Goal: Check status

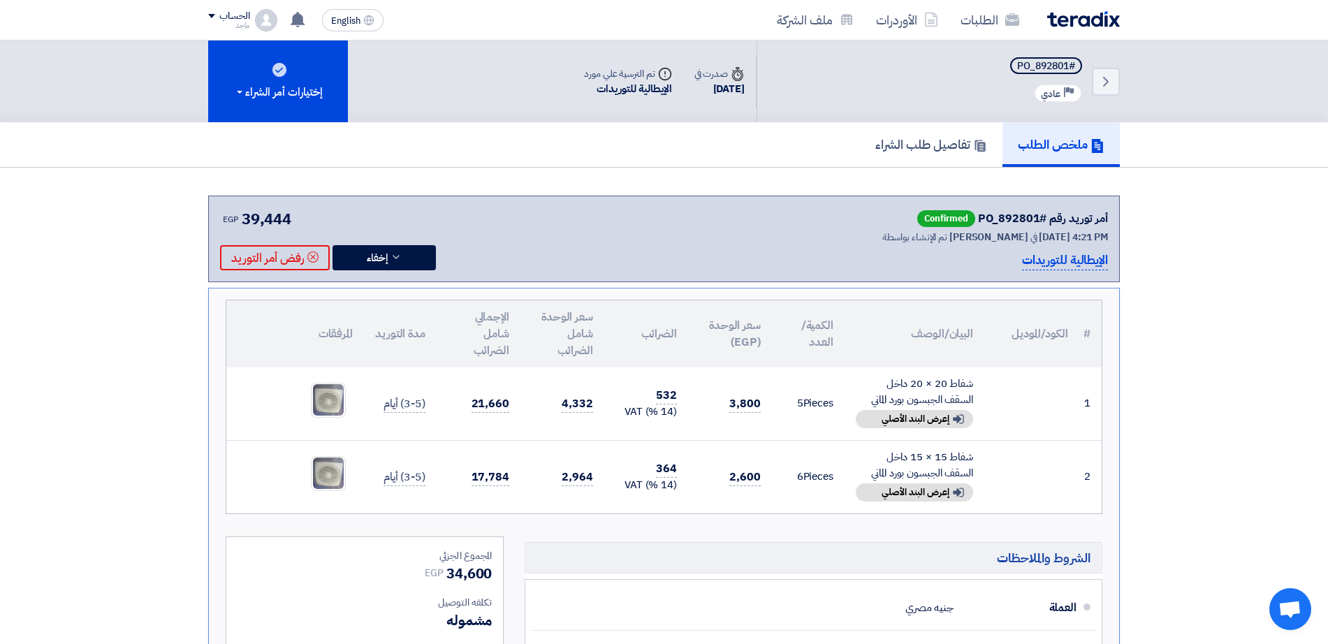
click at [46, 307] on section "أمر توريد رقم #PO_892801 Confirmed تم الإنشاء بواسطة [PERSON_NAME] في [DATE] 4:…" at bounding box center [664, 572] width 1328 height 808
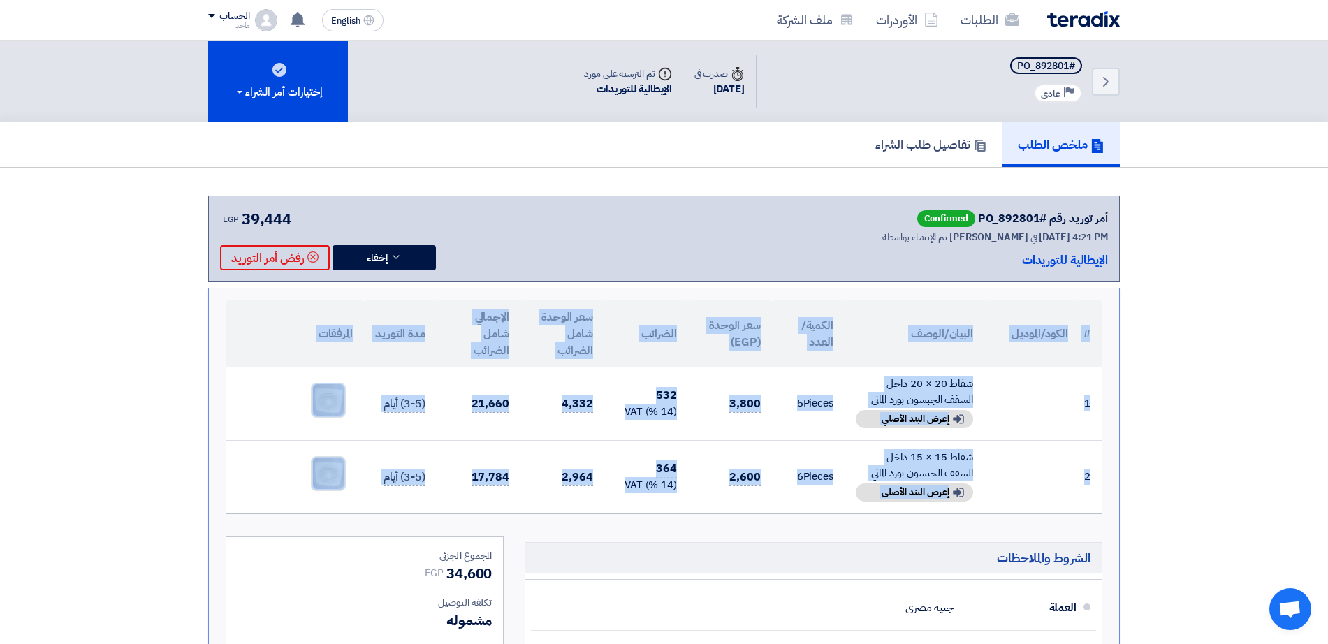
click at [46, 308] on section "أمر توريد رقم #PO_892801 Confirmed تم الإنشاء بواسطة [PERSON_NAME] في [DATE] 4:…" at bounding box center [664, 572] width 1328 height 808
click at [1261, 289] on section "أمر توريد رقم #PO_892801 Confirmed تم الإنشاء بواسطة [PERSON_NAME] في [DATE] 4:…" at bounding box center [664, 572] width 1328 height 808
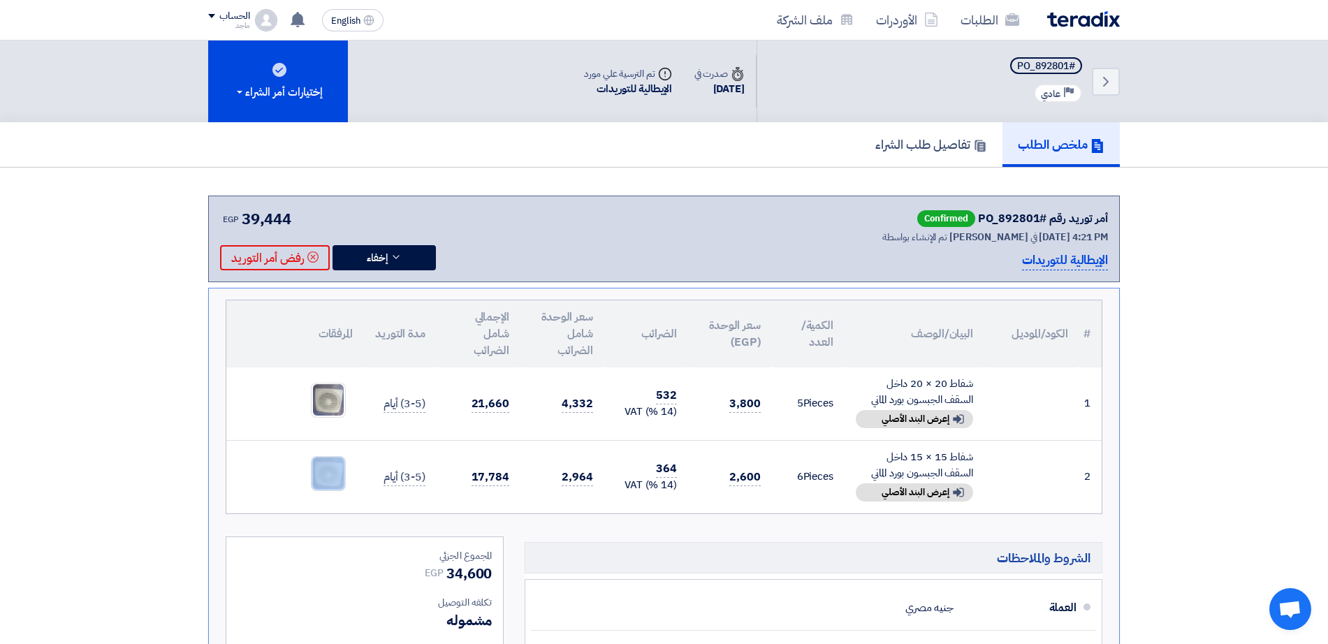
click at [1261, 289] on section "أمر توريد رقم #PO_892801 Confirmed تم الإنشاء بواسطة [PERSON_NAME] في [DATE] 4:…" at bounding box center [664, 572] width 1328 height 808
